Goal: Information Seeking & Learning: Check status

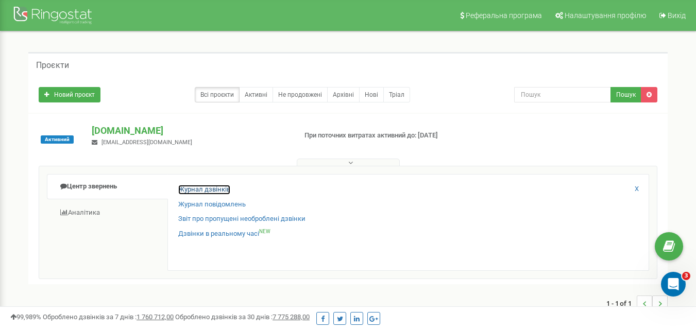
click at [185, 191] on link "Журнал дзвінків" at bounding box center [204, 190] width 52 height 10
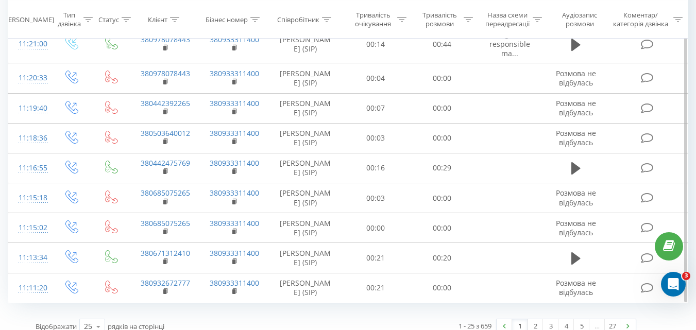
scroll to position [628, 0]
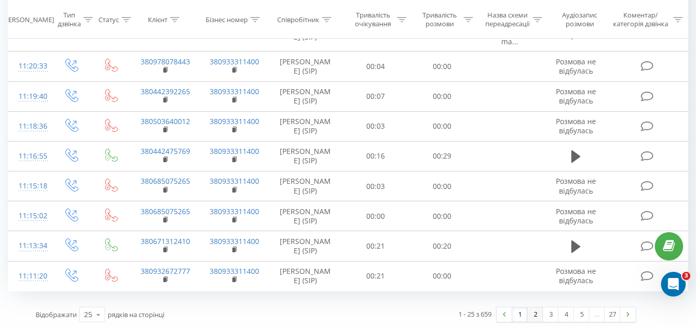
click at [536, 315] on link "2" at bounding box center [535, 315] width 15 height 14
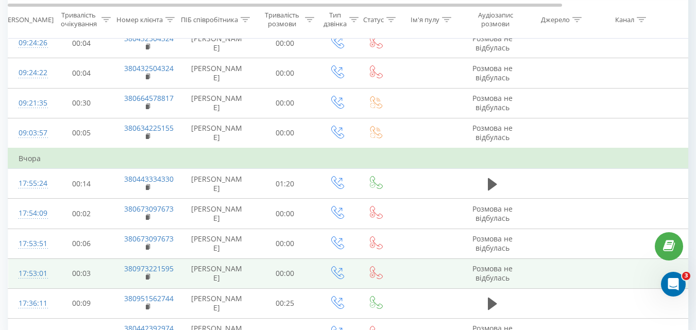
scroll to position [633, 0]
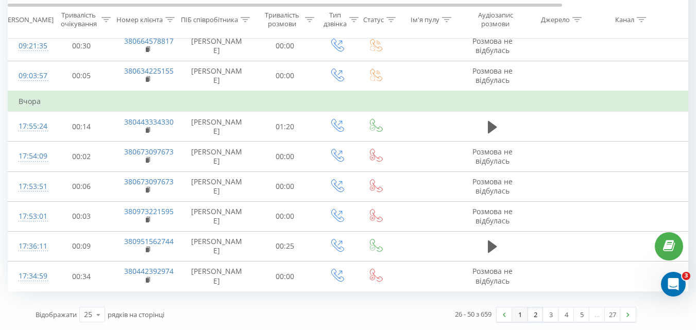
click at [519, 312] on link "1" at bounding box center [519, 315] width 15 height 14
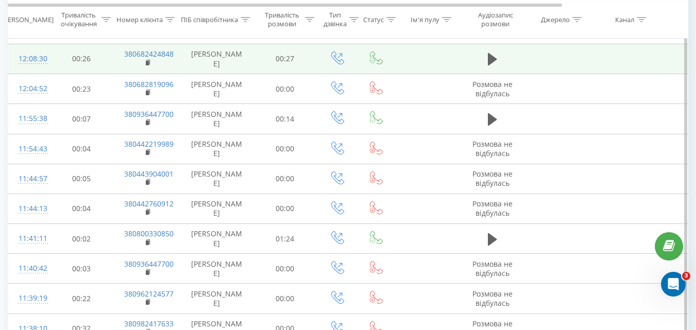
scroll to position [68, 0]
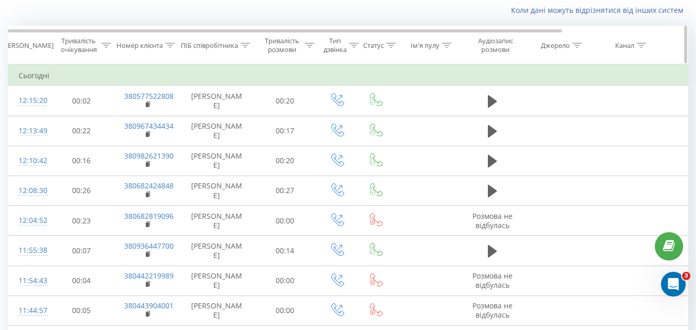
click at [310, 46] on icon at bounding box center [309, 45] width 9 height 5
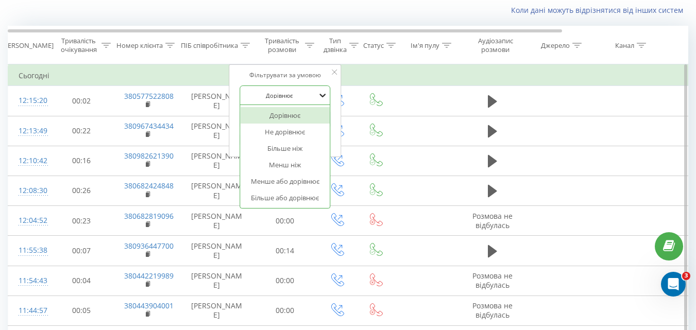
click at [321, 93] on icon at bounding box center [323, 95] width 10 height 10
click at [310, 147] on div "Більше ніж" at bounding box center [285, 148] width 90 height 16
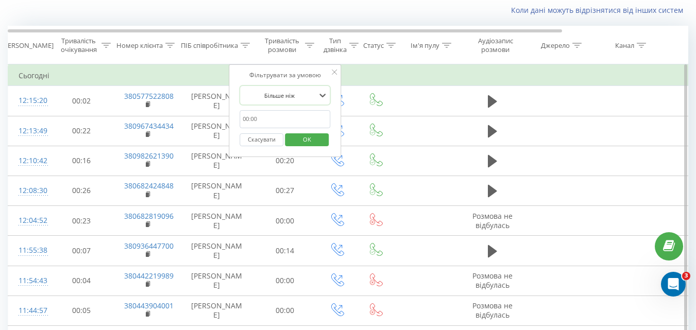
click at [284, 116] on input "text" at bounding box center [285, 119] width 91 height 18
type input "59"
click at [311, 141] on span "OK" at bounding box center [307, 139] width 29 height 16
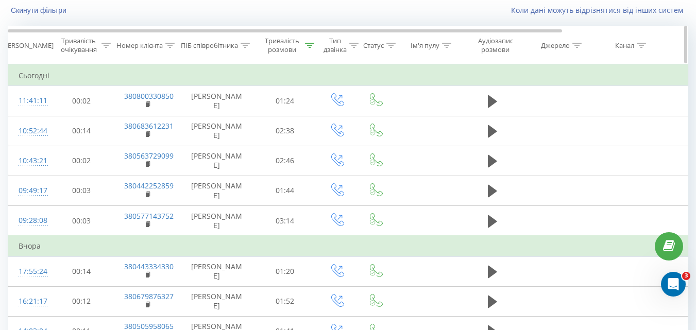
drag, startPoint x: 343, startPoint y: 41, endPoint x: 357, endPoint y: 45, distance: 15.0
click at [347, 41] on div "Тип дзвінка" at bounding box center [335, 46] width 23 height 18
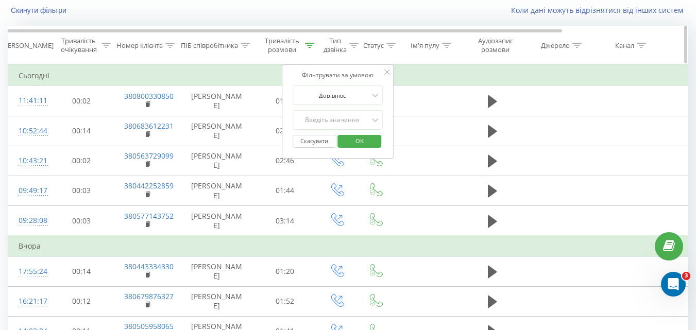
click at [357, 43] on icon at bounding box center [353, 45] width 9 height 5
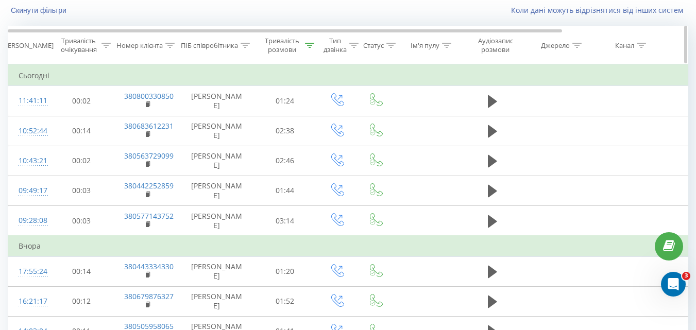
click at [355, 43] on icon at bounding box center [353, 45] width 9 height 5
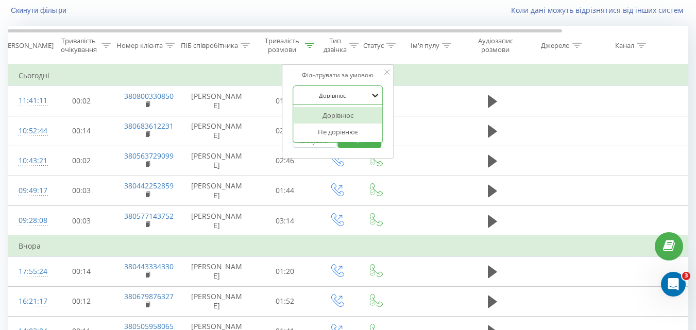
click at [374, 90] on icon at bounding box center [375, 95] width 10 height 10
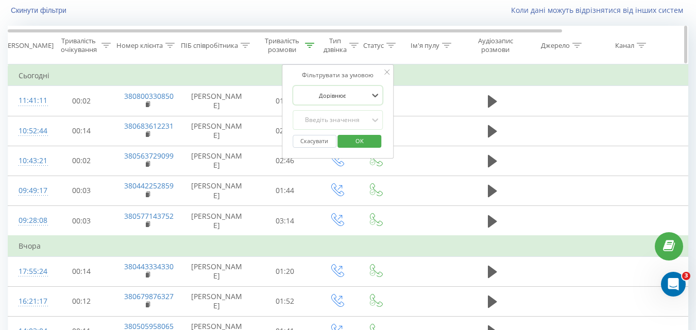
click at [388, 43] on icon at bounding box center [391, 45] width 9 height 5
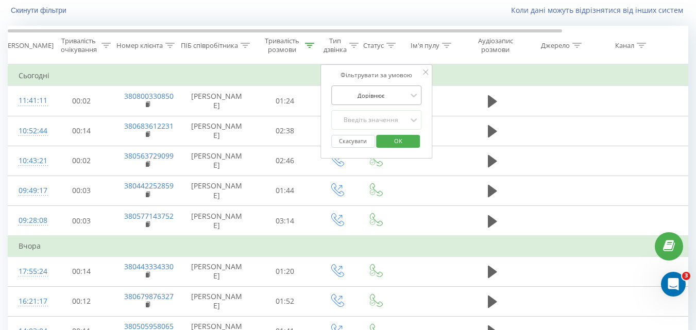
click at [405, 94] on div at bounding box center [371, 96] width 73 height 10
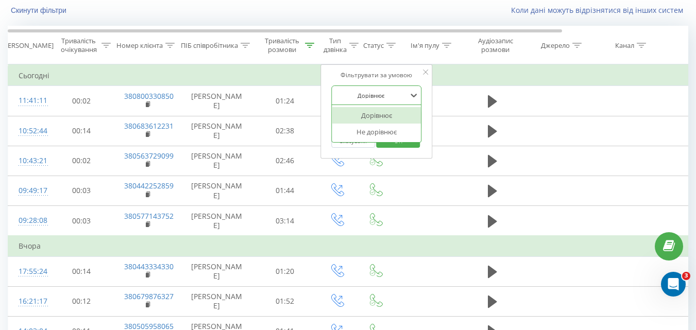
click at [405, 94] on div at bounding box center [371, 96] width 73 height 10
click at [410, 117] on icon at bounding box center [414, 120] width 10 height 10
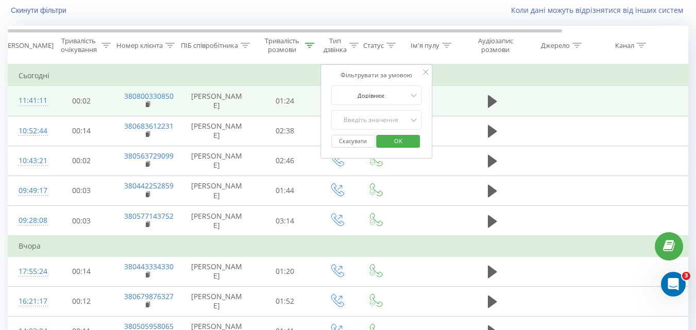
click at [281, 86] on td "01:24" at bounding box center [285, 101] width 64 height 30
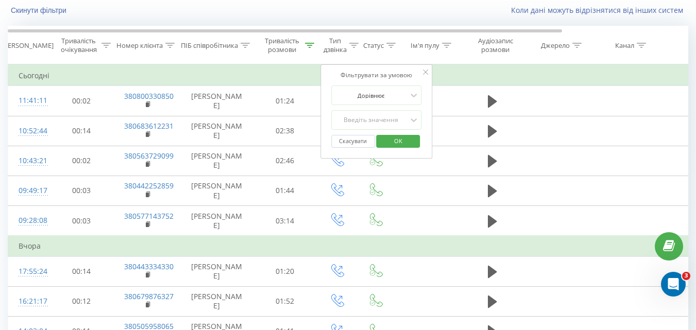
click at [284, 85] on td "Сьогодні" at bounding box center [425, 75] width 835 height 21
click at [424, 71] on icon at bounding box center [425, 72] width 5 height 5
